Goal: Task Accomplishment & Management: Use online tool/utility

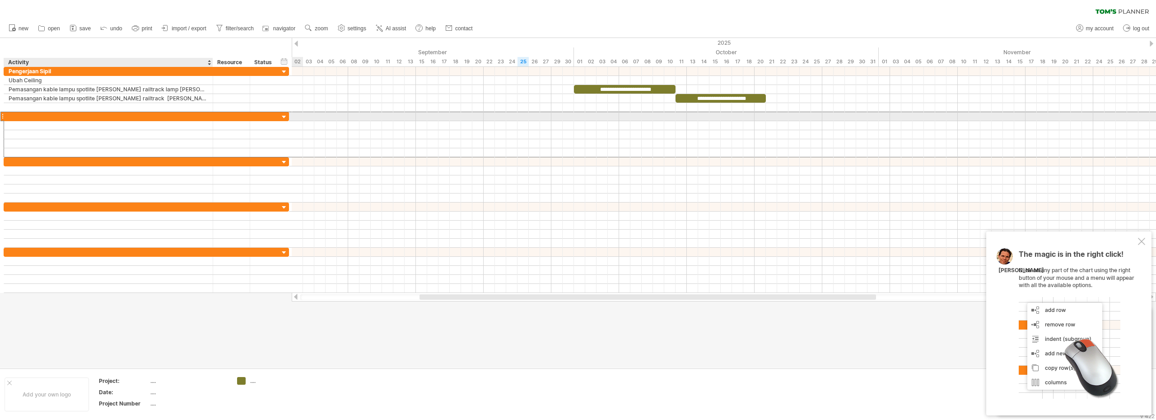
click at [68, 114] on div at bounding box center [109, 116] width 200 height 9
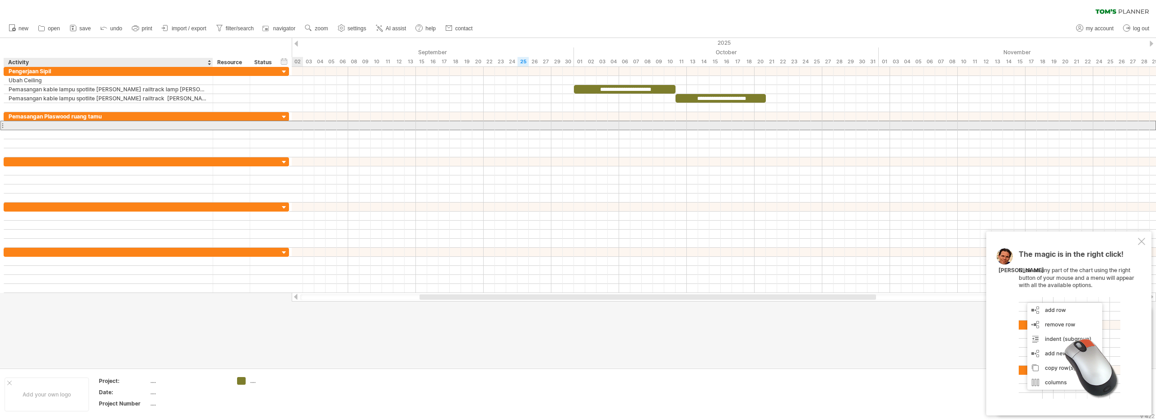
click at [71, 128] on div at bounding box center [109, 125] width 200 height 9
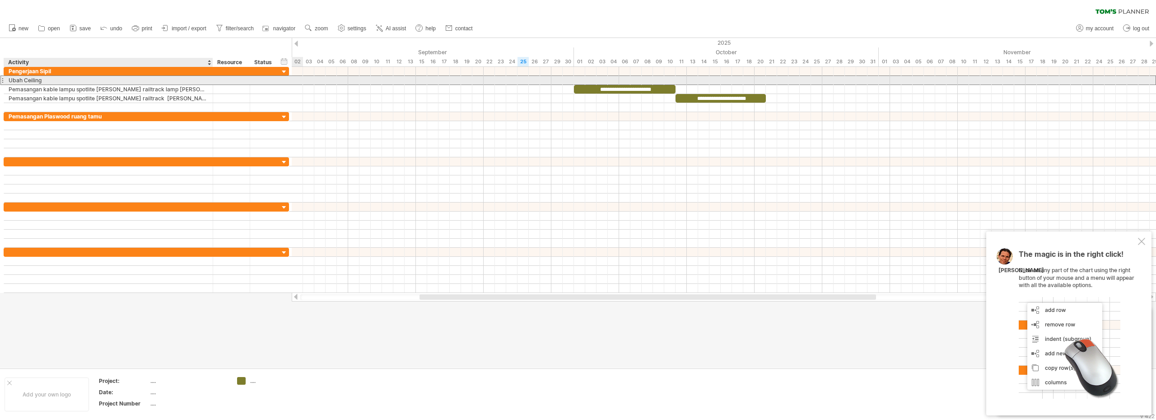
click at [59, 80] on div "Ubah Ceiling" at bounding box center [109, 80] width 200 height 9
drag, startPoint x: 43, startPoint y: 80, endPoint x: 9, endPoint y: 81, distance: 33.4
click at [9, 81] on input "**********" at bounding box center [109, 80] width 200 height 9
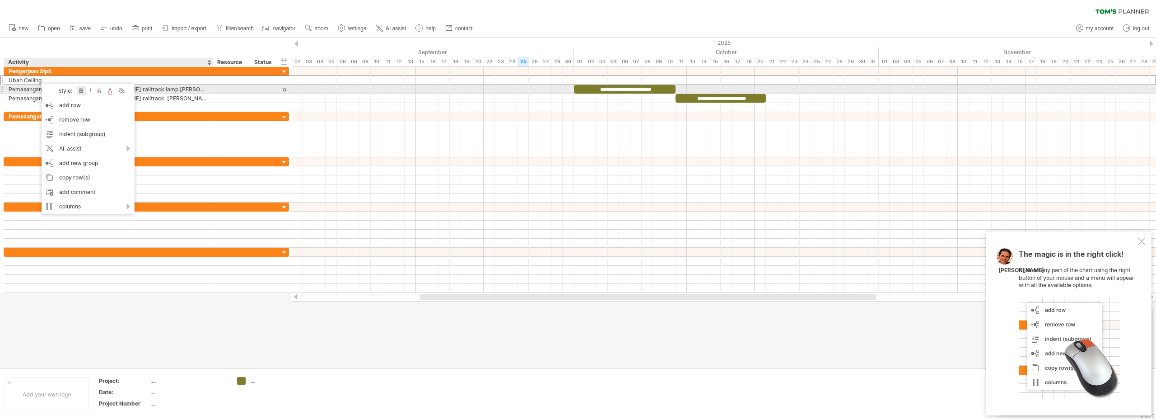
click at [82, 89] on div at bounding box center [81, 90] width 9 height 9
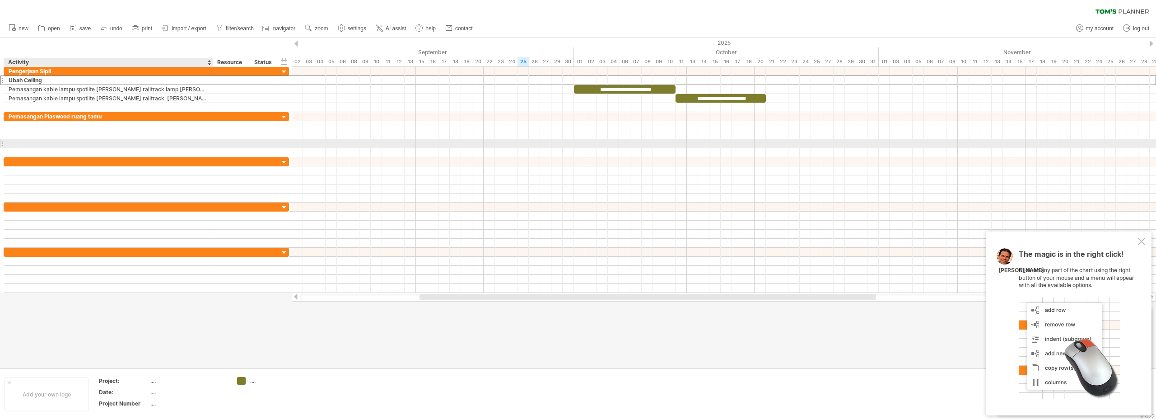
click at [189, 145] on div at bounding box center [109, 143] width 200 height 9
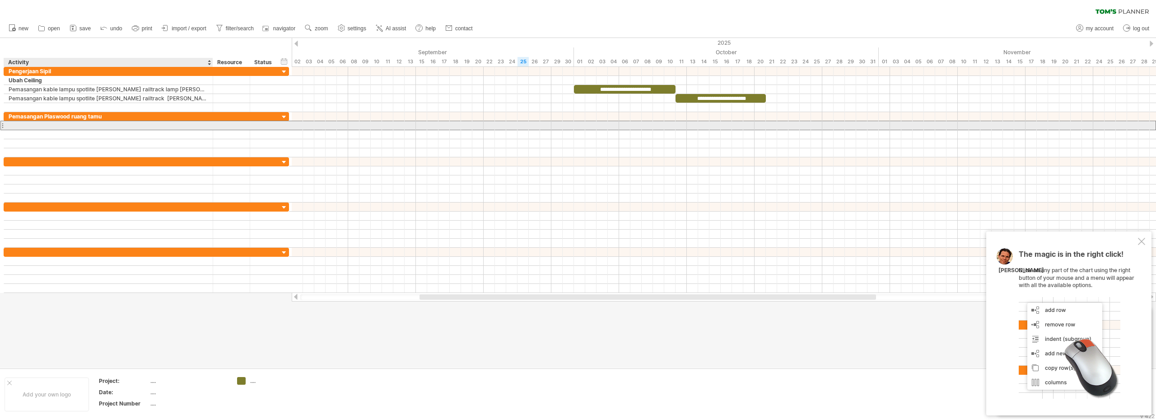
click at [45, 127] on div at bounding box center [109, 125] width 200 height 9
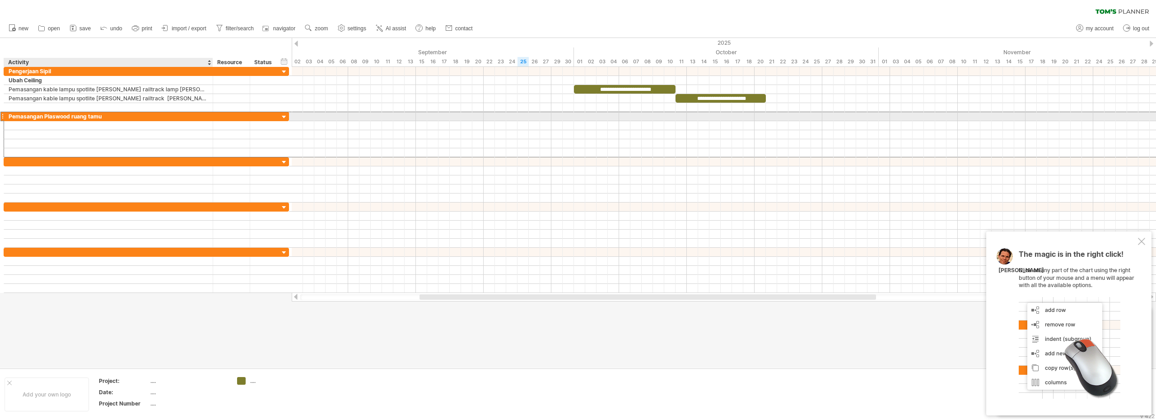
click at [77, 116] on div "Pemasangan Plaswood ruang tamu" at bounding box center [109, 116] width 200 height 9
click at [0, 0] on input "**********" at bounding box center [0, 0] width 0 height 0
click at [95, 118] on input "**********" at bounding box center [109, 116] width 200 height 9
click at [106, 116] on input "**********" at bounding box center [109, 116] width 200 height 9
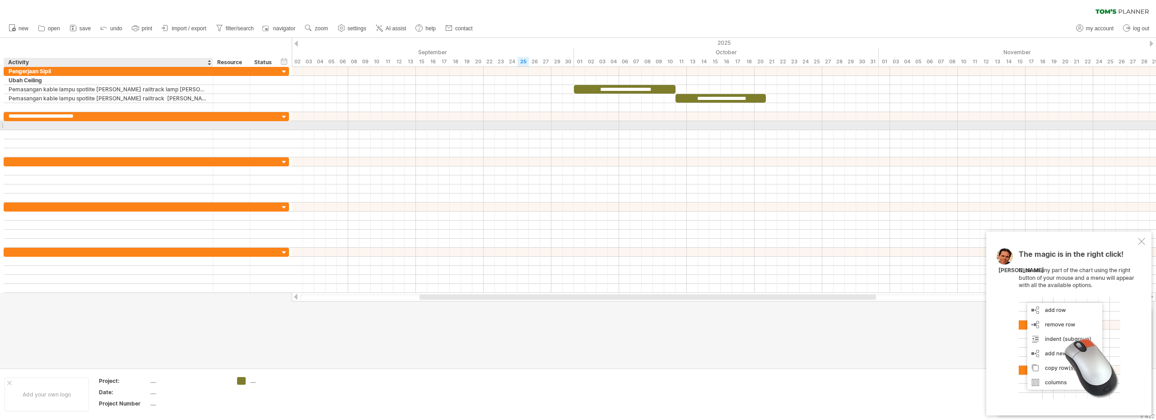
type input "**********"
click at [68, 125] on div at bounding box center [109, 125] width 200 height 9
click at [50, 125] on div at bounding box center [109, 125] width 200 height 9
type input "**********"
click at [3, 127] on div at bounding box center [2, 125] width 4 height 9
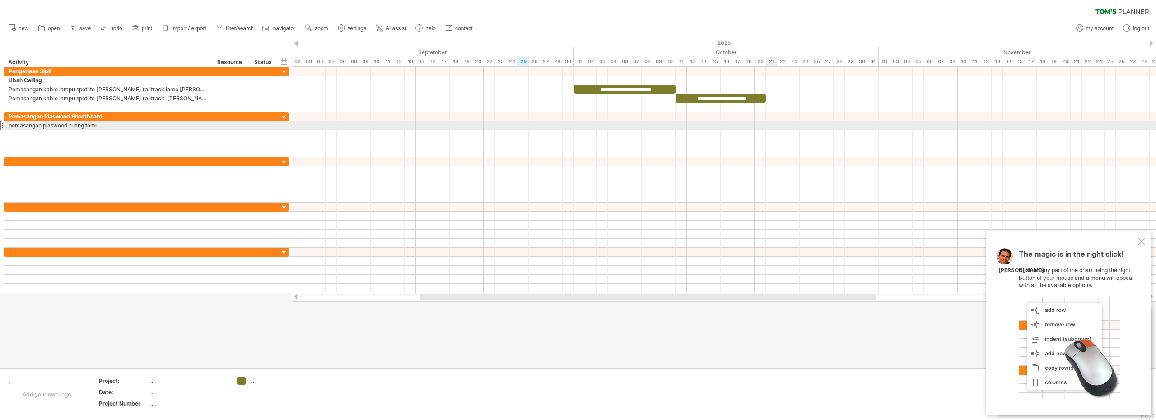
click at [773, 126] on div at bounding box center [724, 125] width 865 height 9
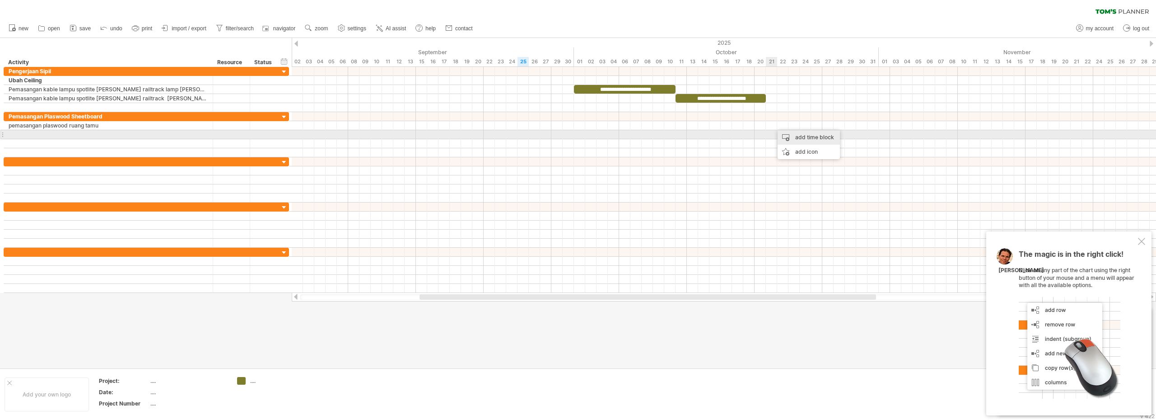
click at [790, 134] on div "add time block" at bounding box center [809, 137] width 62 height 14
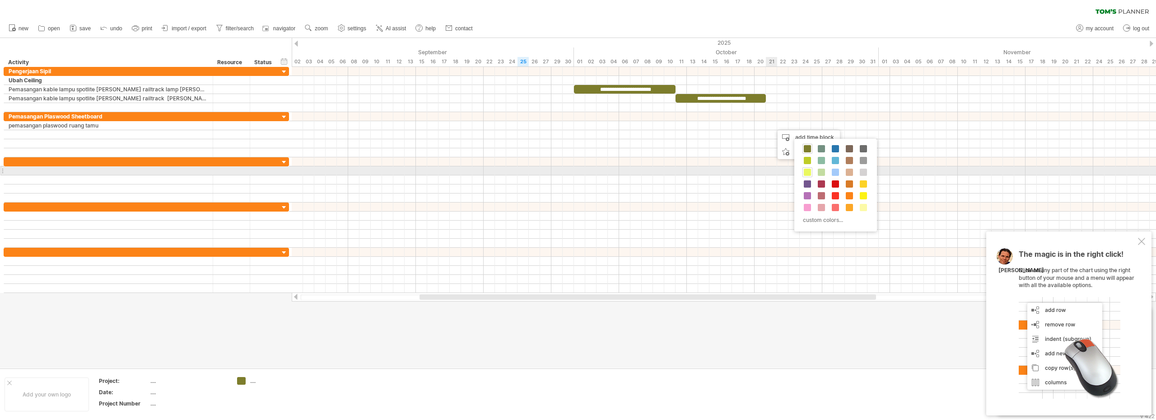
click at [808, 172] on span at bounding box center [807, 172] width 7 height 7
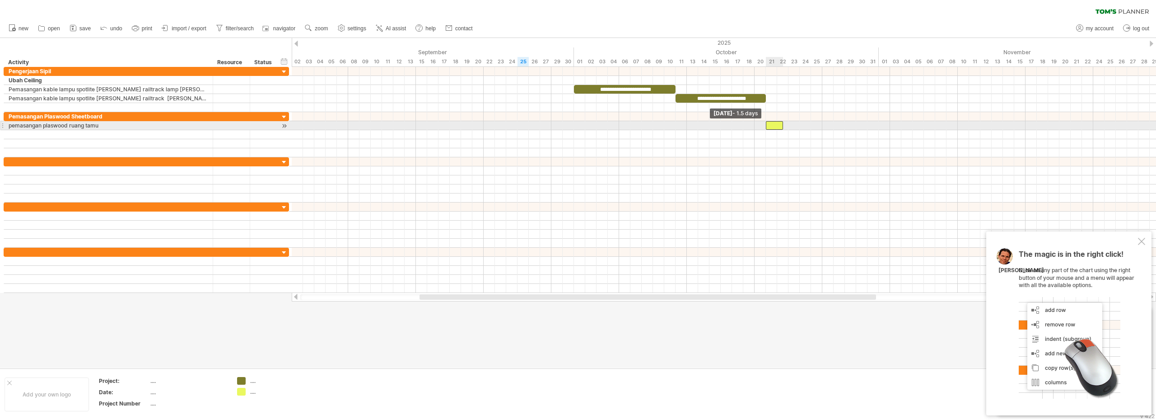
drag, startPoint x: 772, startPoint y: 126, endPoint x: 767, endPoint y: 126, distance: 5.0
click at [767, 126] on span at bounding box center [766, 125] width 4 height 9
drag, startPoint x: 783, startPoint y: 126, endPoint x: 822, endPoint y: 128, distance: 38.4
click at [822, 128] on span at bounding box center [823, 125] width 4 height 9
click at [782, 126] on div at bounding box center [794, 125] width 56 height 9
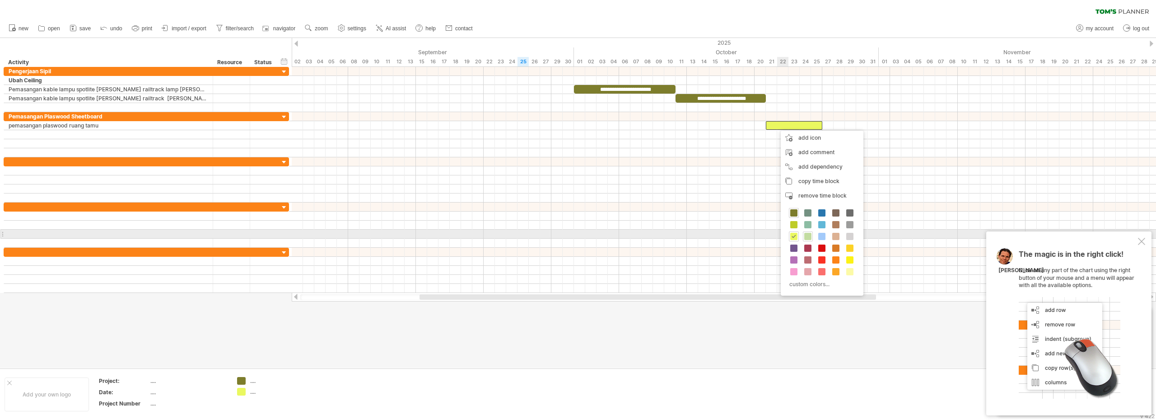
click at [808, 234] on span at bounding box center [808, 236] width 7 height 7
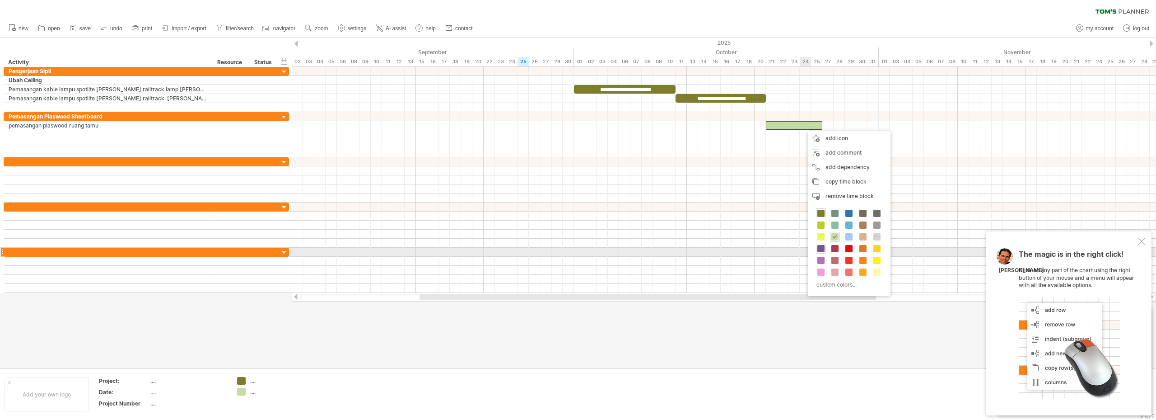
click at [822, 250] on span at bounding box center [821, 248] width 7 height 7
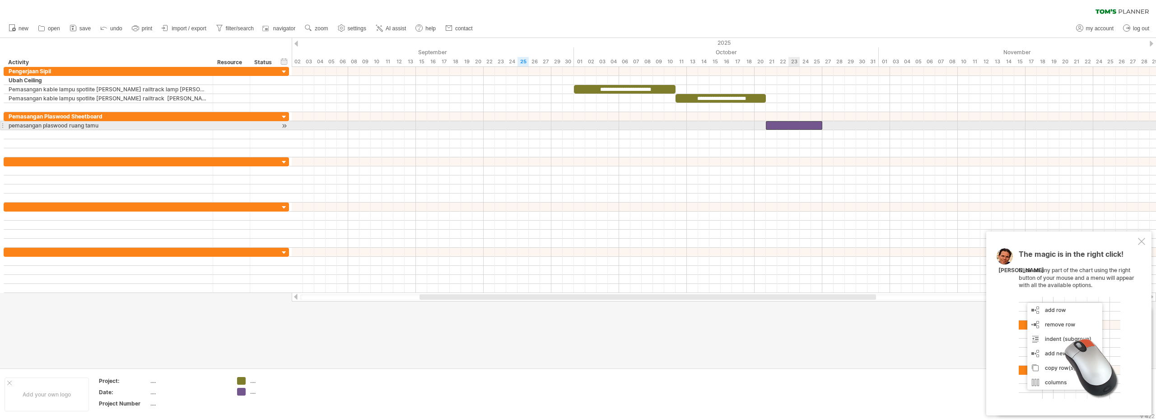
click at [789, 126] on div at bounding box center [794, 125] width 56 height 9
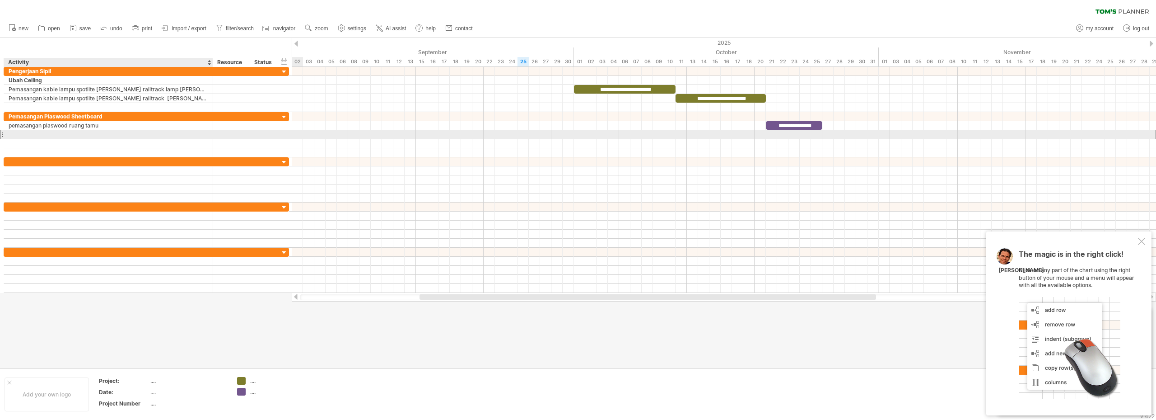
click at [85, 137] on div at bounding box center [109, 134] width 200 height 9
click at [51, 134] on input "text" at bounding box center [109, 134] width 200 height 9
type input "**********"
click at [830, 132] on div at bounding box center [724, 134] width 865 height 9
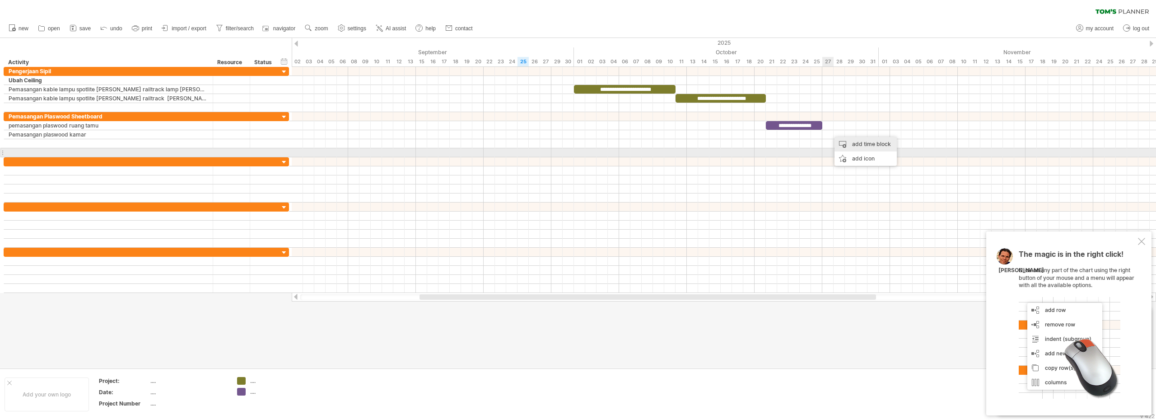
click at [866, 143] on div "add time block" at bounding box center [866, 144] width 62 height 14
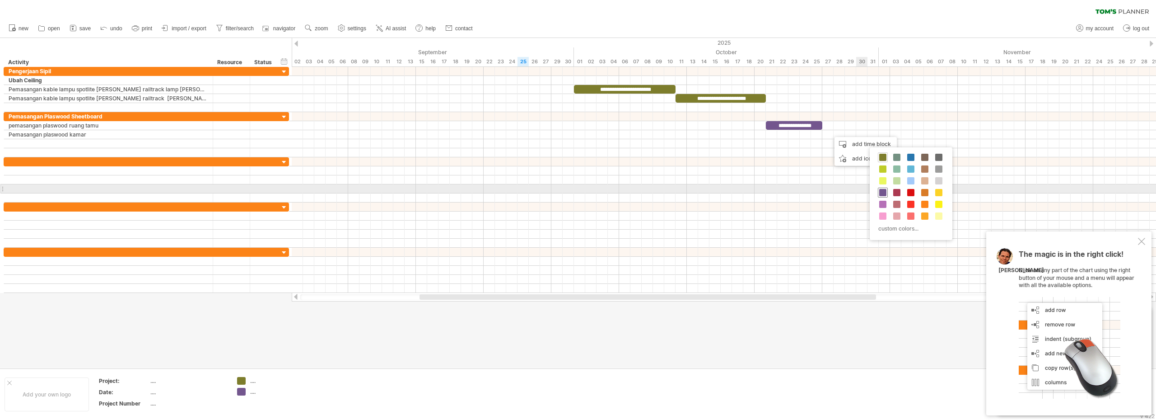
click at [881, 192] on span at bounding box center [883, 192] width 7 height 7
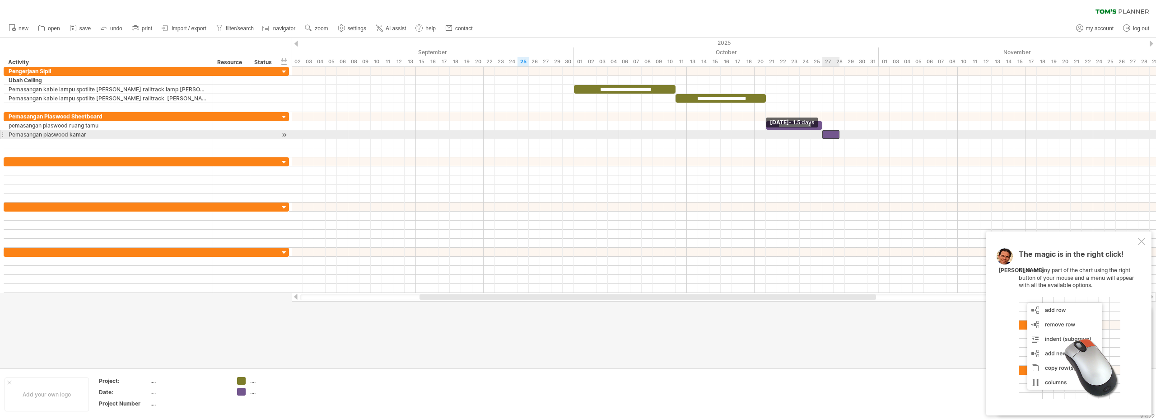
drag, startPoint x: 828, startPoint y: 134, endPoint x: 823, endPoint y: 134, distance: 5.0
click at [823, 134] on span at bounding box center [823, 134] width 4 height 9
click at [842, 135] on div at bounding box center [724, 134] width 865 height 9
drag, startPoint x: 839, startPoint y: 133, endPoint x: 880, endPoint y: 135, distance: 41.1
click at [880, 135] on span at bounding box center [879, 134] width 4 height 9
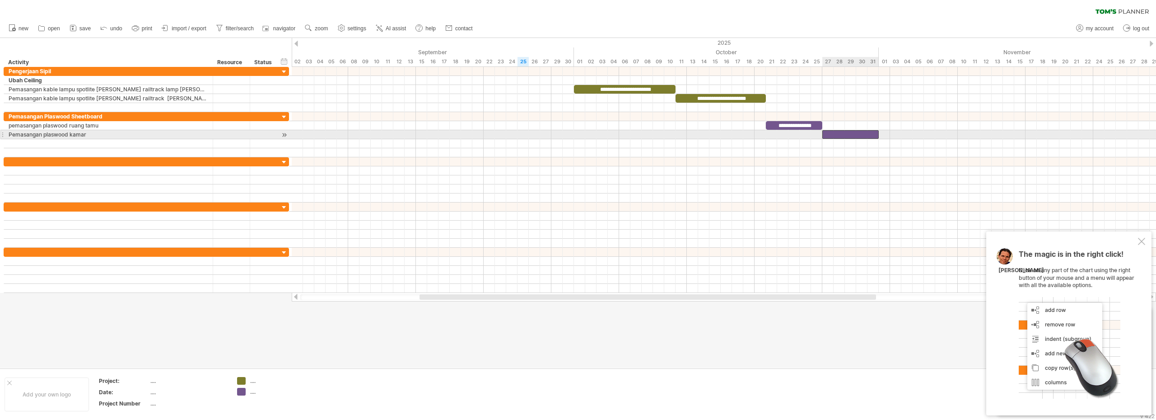
click at [829, 134] on div at bounding box center [851, 134] width 56 height 9
click at [850, 145] on div at bounding box center [724, 143] width 865 height 9
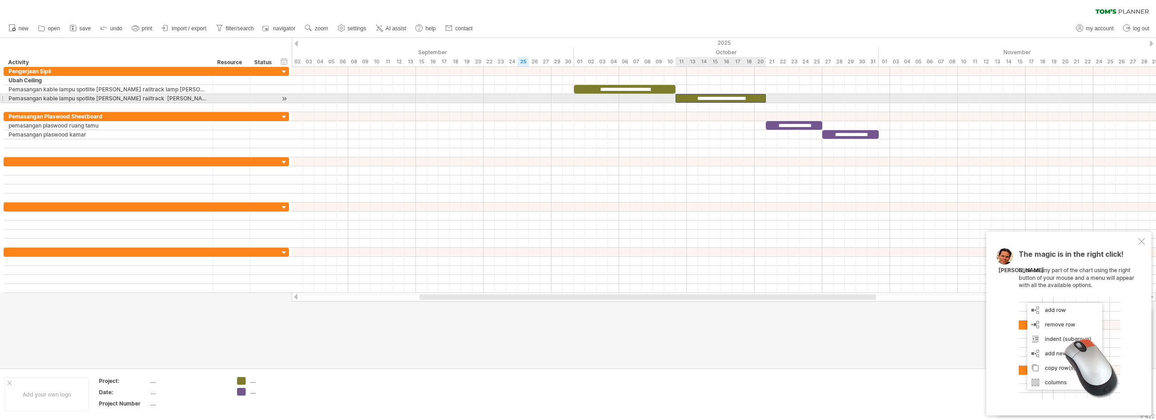
click at [701, 97] on div "**********" at bounding box center [721, 98] width 90 height 9
click at [697, 95] on div "**********" at bounding box center [721, 98] width 90 height 9
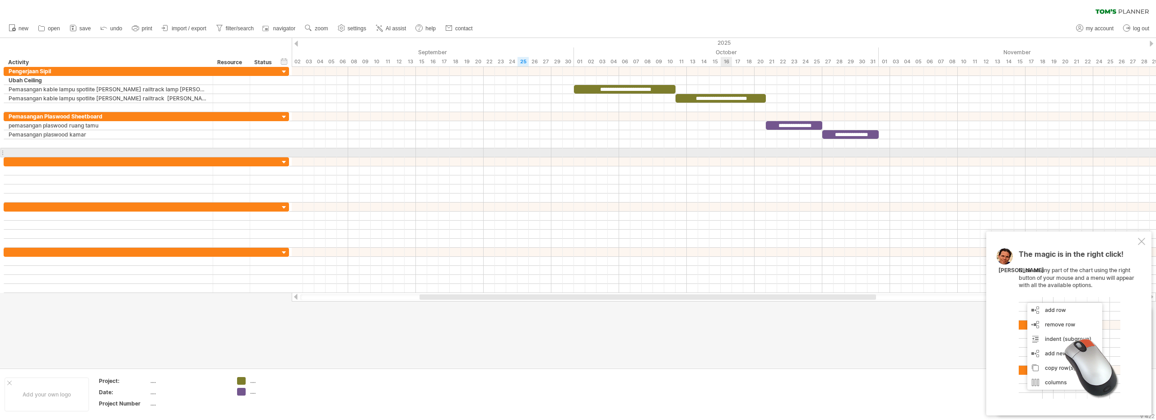
click at [724, 154] on div at bounding box center [724, 152] width 865 height 9
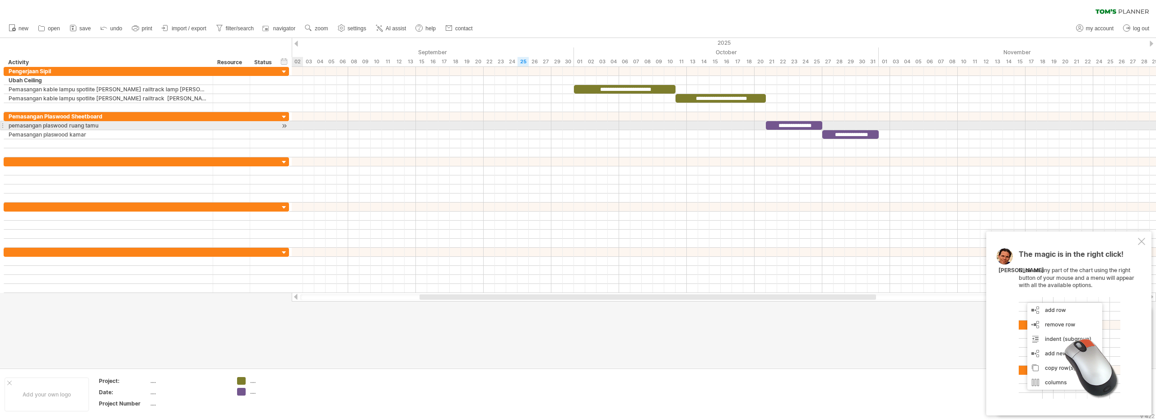
click at [284, 126] on div at bounding box center [284, 125] width 9 height 9
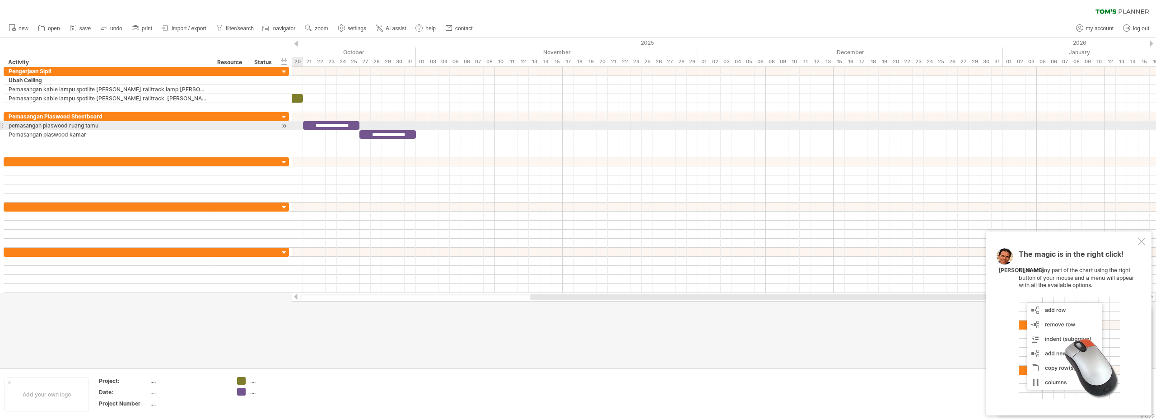
click at [284, 126] on div at bounding box center [284, 125] width 9 height 9
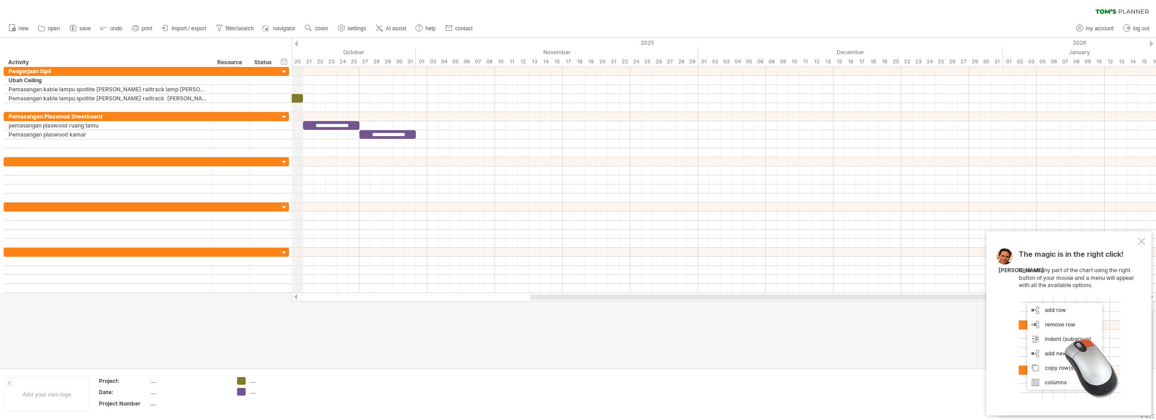
click at [298, 42] on div at bounding box center [297, 44] width 4 height 6
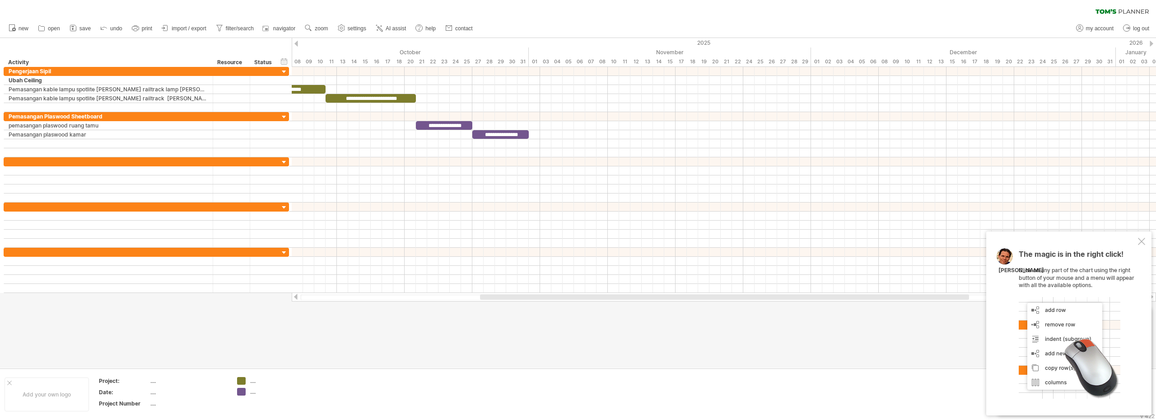
click at [298, 41] on div at bounding box center [297, 44] width 4 height 6
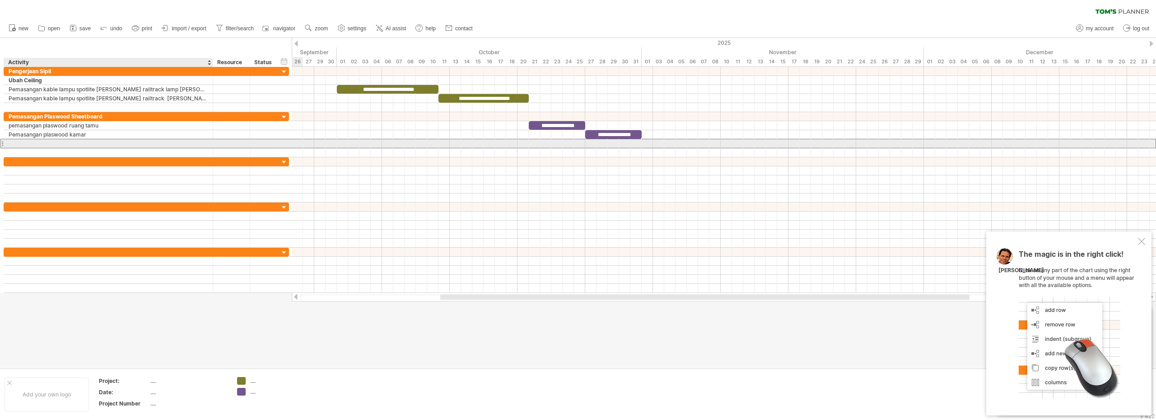
click at [56, 145] on div at bounding box center [109, 143] width 200 height 9
